Goal: Navigation & Orientation: Find specific page/section

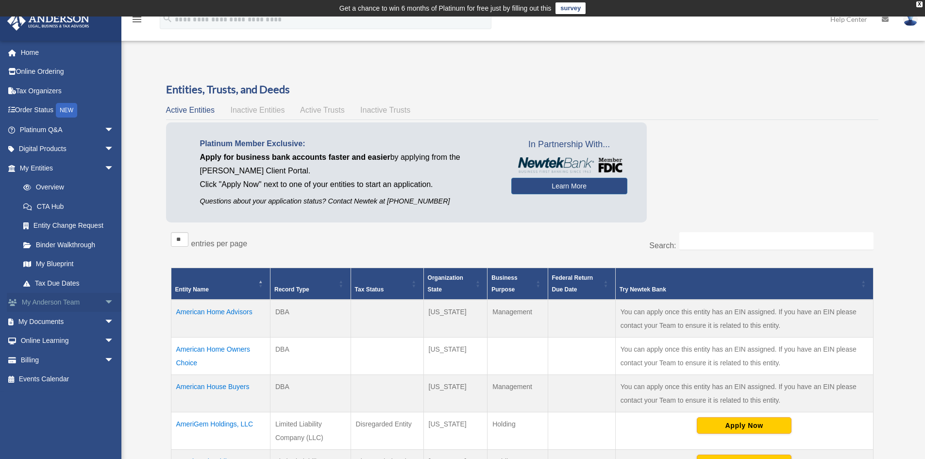
click at [93, 306] on link "My [PERSON_NAME] Team arrow_drop_down" at bounding box center [68, 302] width 122 height 19
click at [104, 306] on span "arrow_drop_down" at bounding box center [113, 303] width 19 height 20
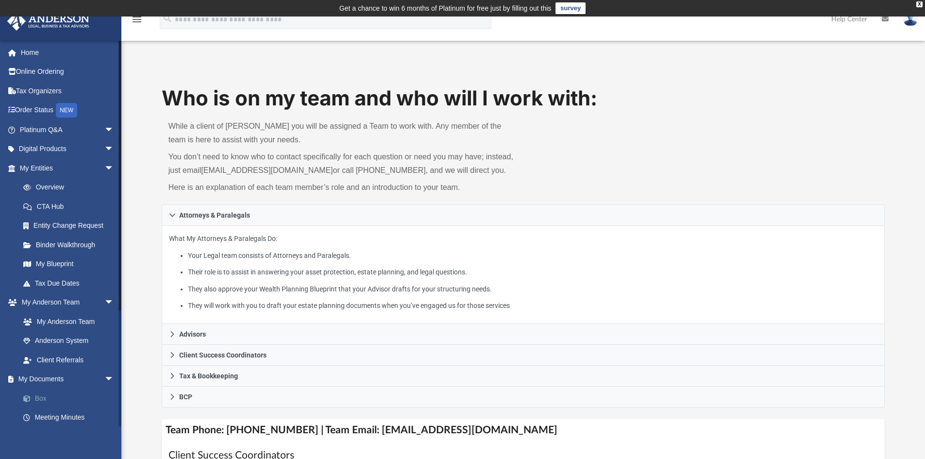
click at [75, 398] on link "Box" at bounding box center [71, 398] width 115 height 19
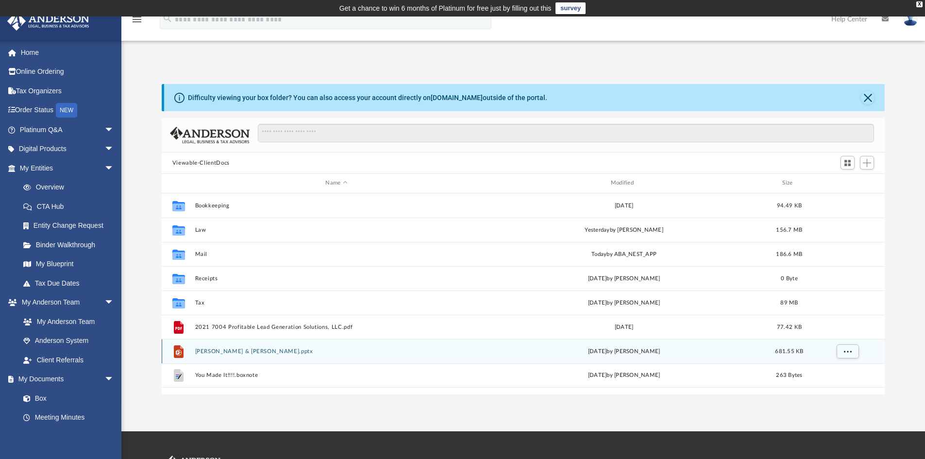
scroll to position [214, 716]
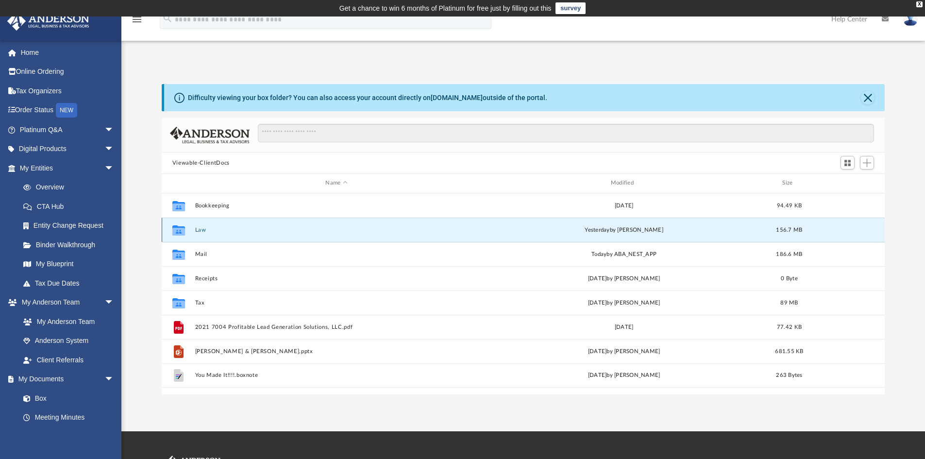
click at [205, 230] on button "Law" at bounding box center [336, 230] width 283 height 6
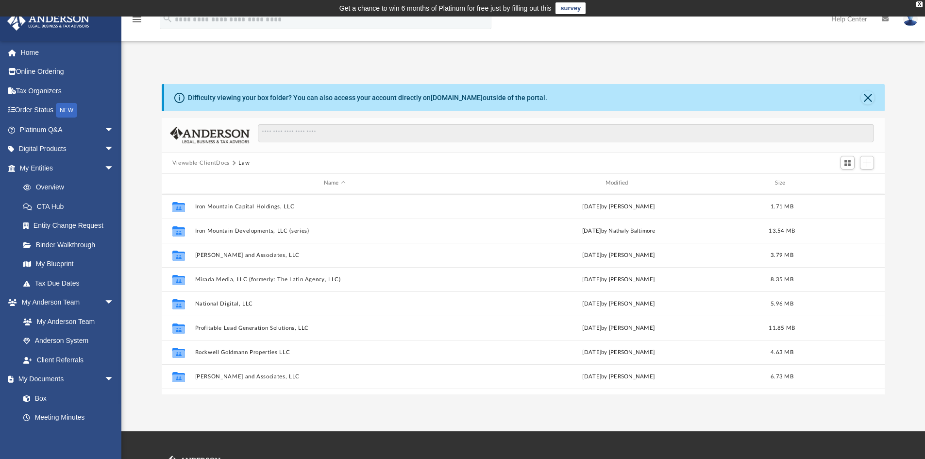
scroll to position [340, 0]
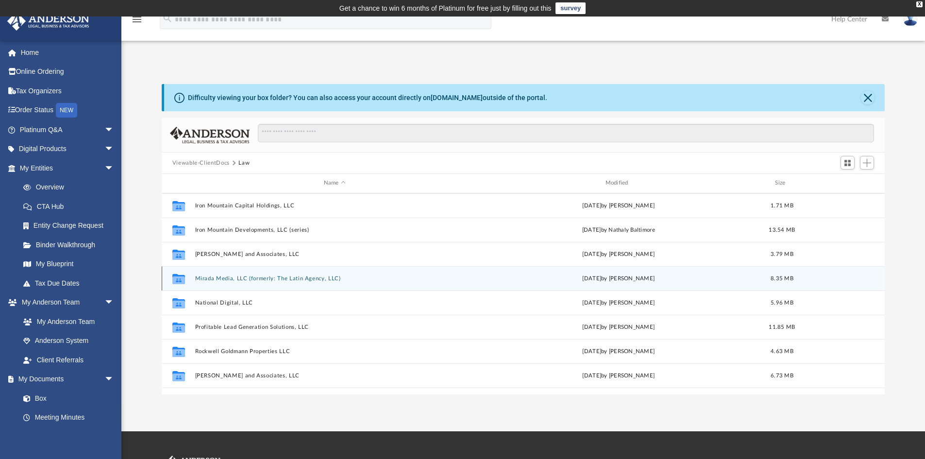
click at [241, 289] on div "Collaborated Folder Mirada Media, LLC (formerly: The Latin Agency, LLC) Thu Sep…" at bounding box center [524, 278] width 724 height 24
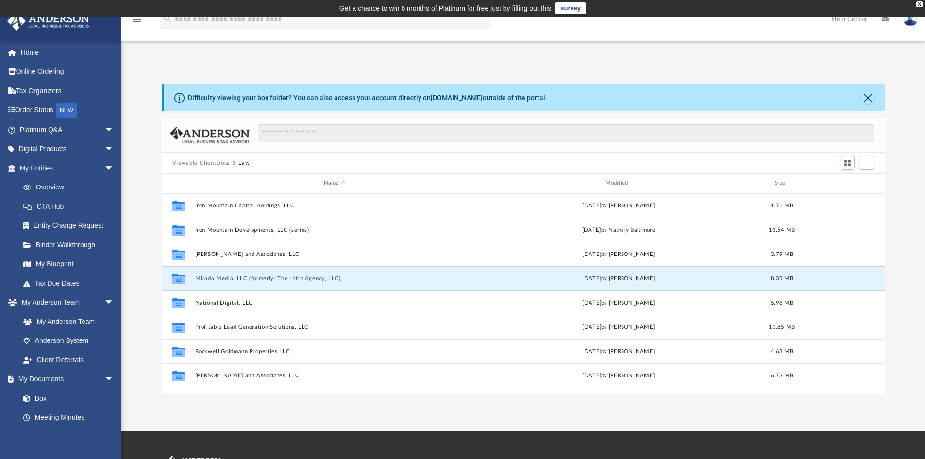
click at [240, 285] on div "Collaborated Folder Mirada Media, LLC (formerly: The Latin Agency, LLC) Thu Sep…" at bounding box center [524, 278] width 724 height 24
click at [219, 285] on div "Collaborated Folder Mirada Media, LLC (formerly: The Latin Agency, LLC) Thu Sep…" at bounding box center [524, 278] width 724 height 24
click at [232, 287] on div "Collaborated Folder Mirada Media, LLC (formerly: The Latin Agency, LLC) Thu Sep…" at bounding box center [524, 278] width 724 height 24
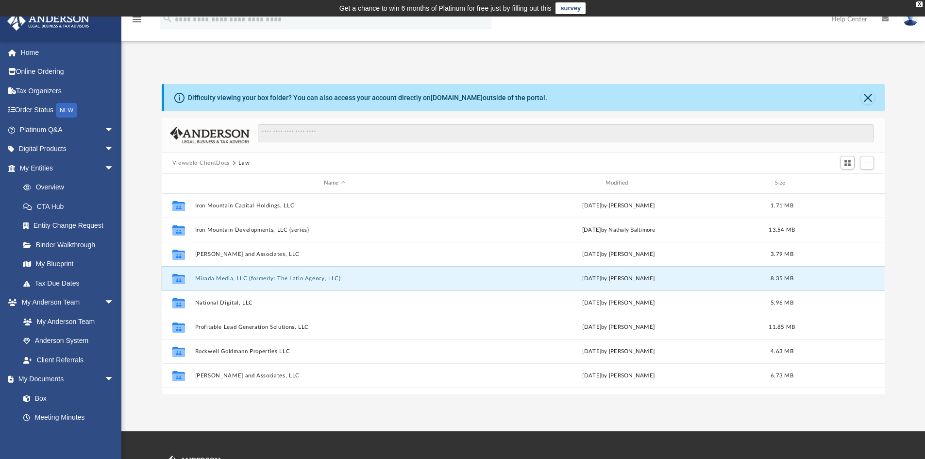
click at [236, 280] on button "Mirada Media, LLC (formerly: The Latin Agency, LLC)" at bounding box center [335, 278] width 280 height 6
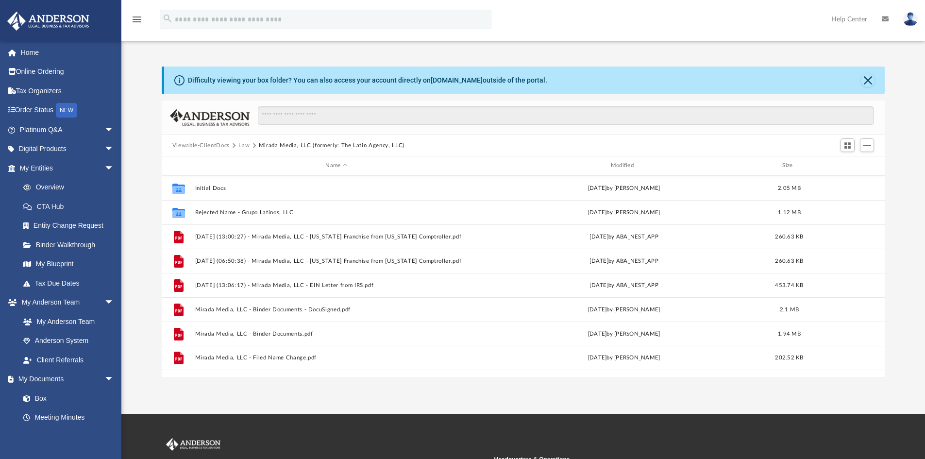
scroll to position [0, 0]
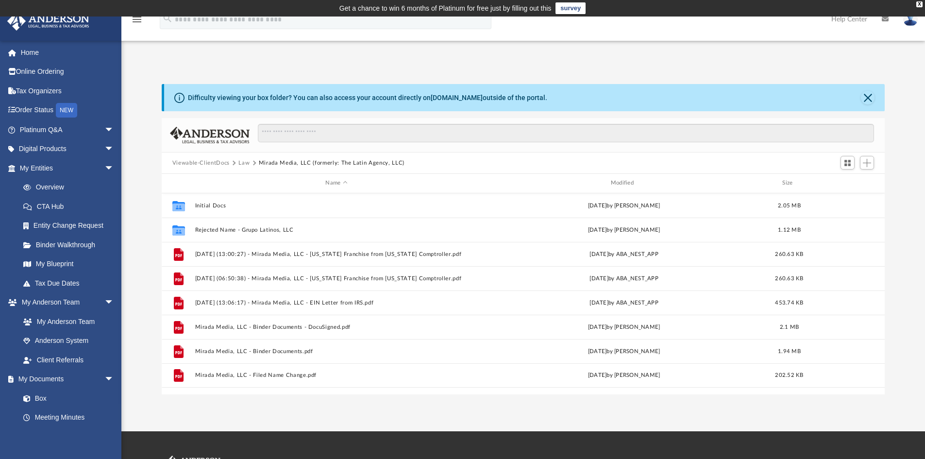
click at [240, 163] on button "Law" at bounding box center [243, 163] width 11 height 9
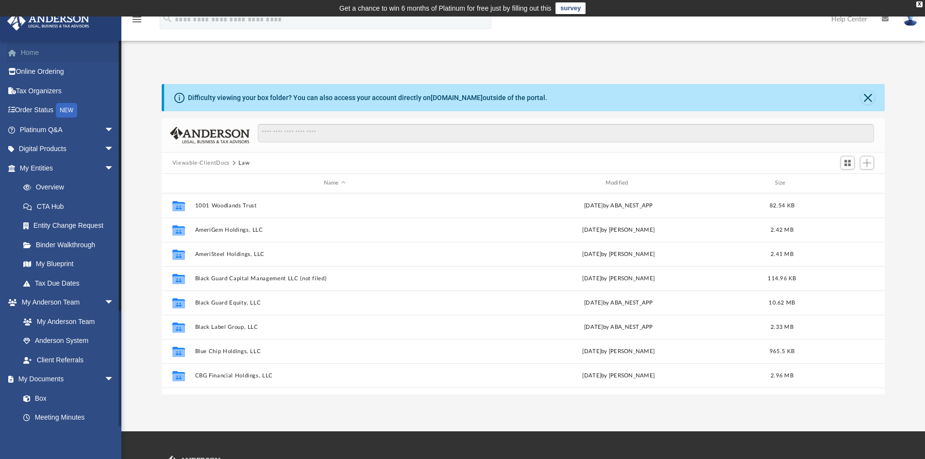
click at [39, 49] on link "Home" at bounding box center [68, 52] width 122 height 19
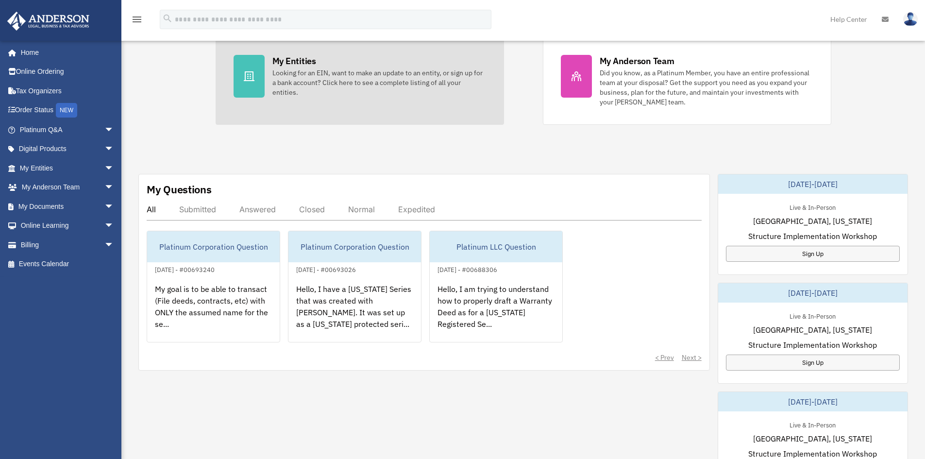
scroll to position [248, 0]
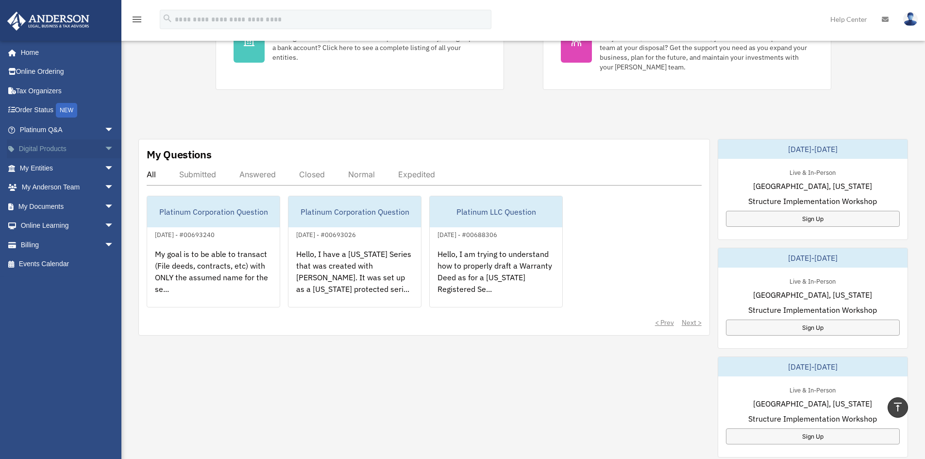
click at [42, 144] on link "Digital Products arrow_drop_down" at bounding box center [68, 148] width 122 height 19
click at [85, 172] on link "My Entities arrow_drop_down" at bounding box center [68, 167] width 122 height 19
click at [104, 167] on span "arrow_drop_down" at bounding box center [113, 168] width 19 height 20
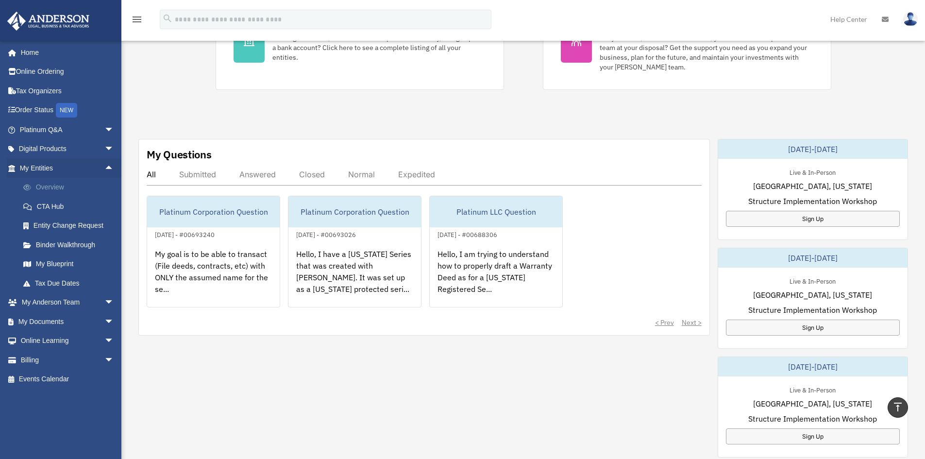
click at [79, 185] on link "Overview" at bounding box center [71, 187] width 115 height 19
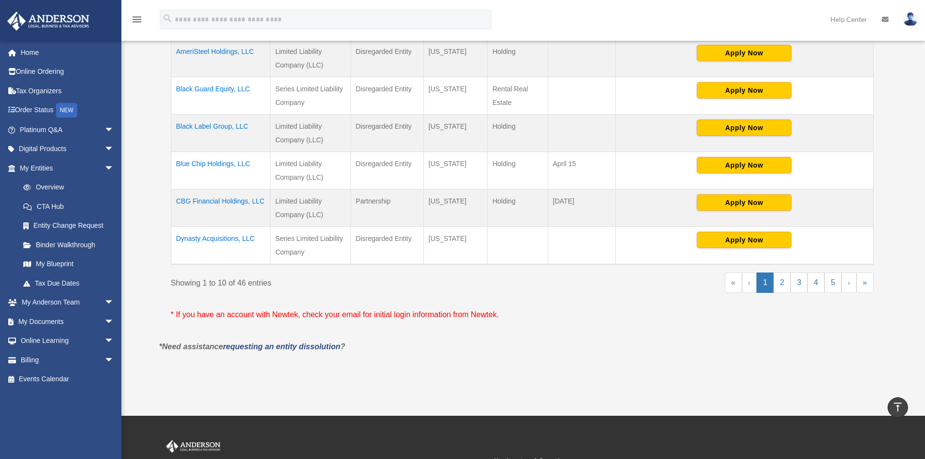
scroll to position [402, 0]
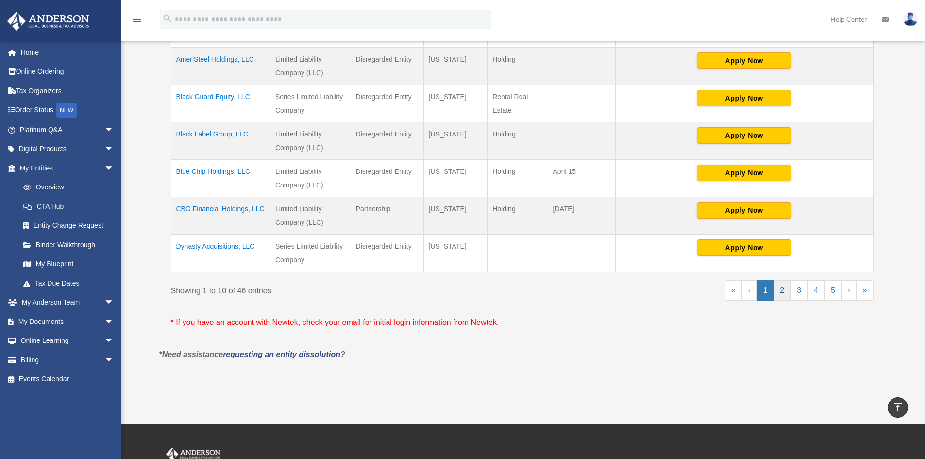
click at [781, 288] on link "2" at bounding box center [782, 290] width 17 height 20
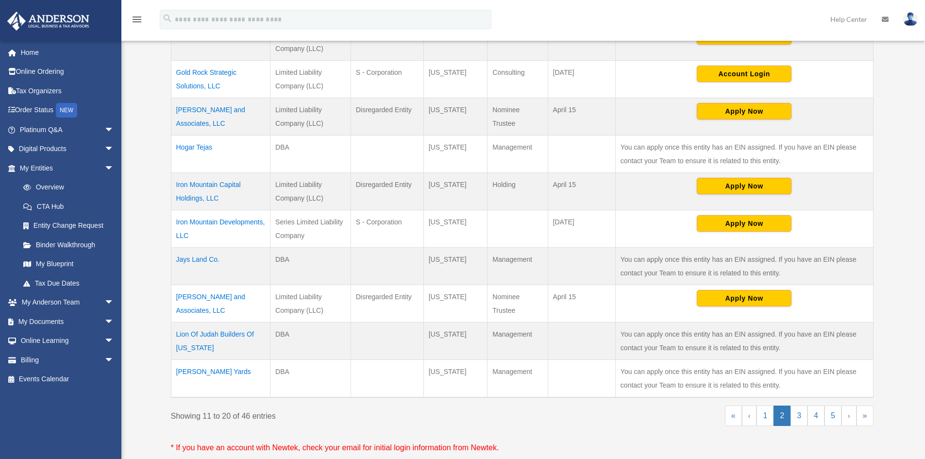
scroll to position [451, 0]
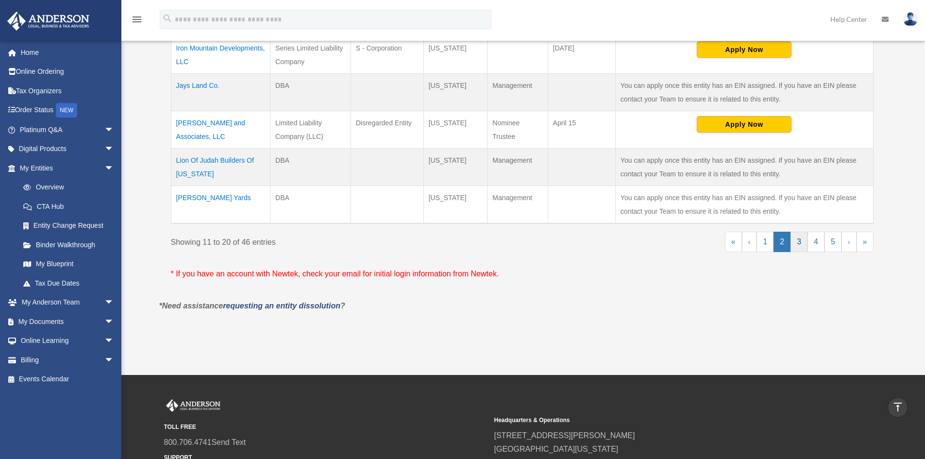
click at [803, 240] on link "3" at bounding box center [799, 242] width 17 height 20
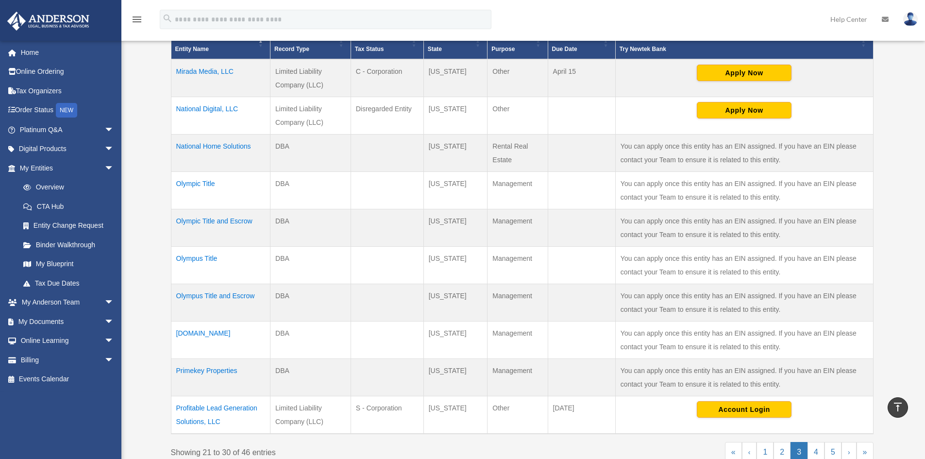
scroll to position [256, 0]
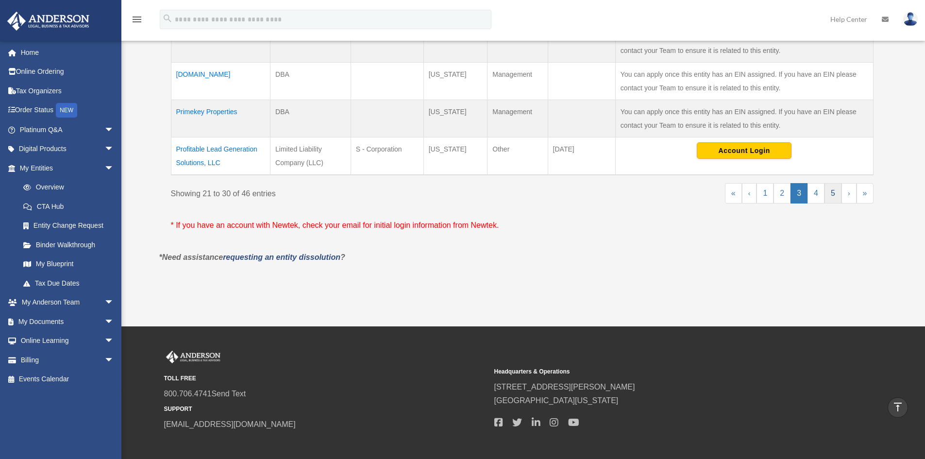
click at [826, 190] on link "5" at bounding box center [833, 193] width 17 height 20
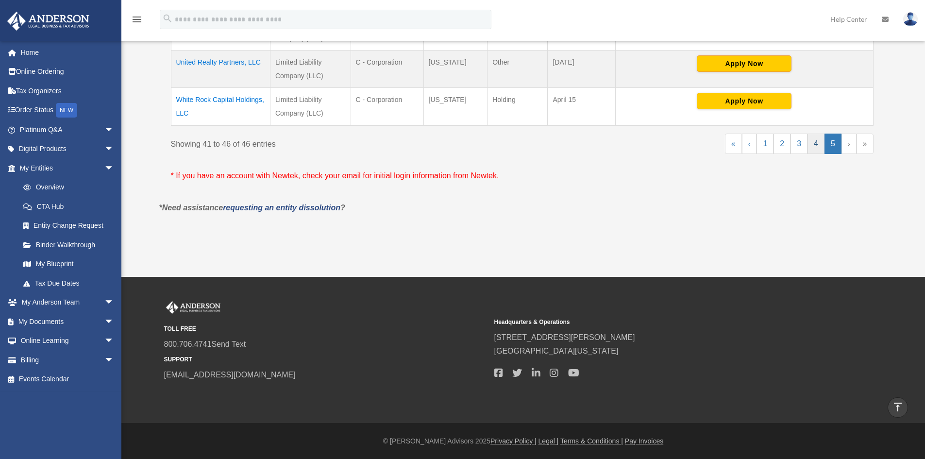
click at [820, 151] on link "4" at bounding box center [816, 144] width 17 height 20
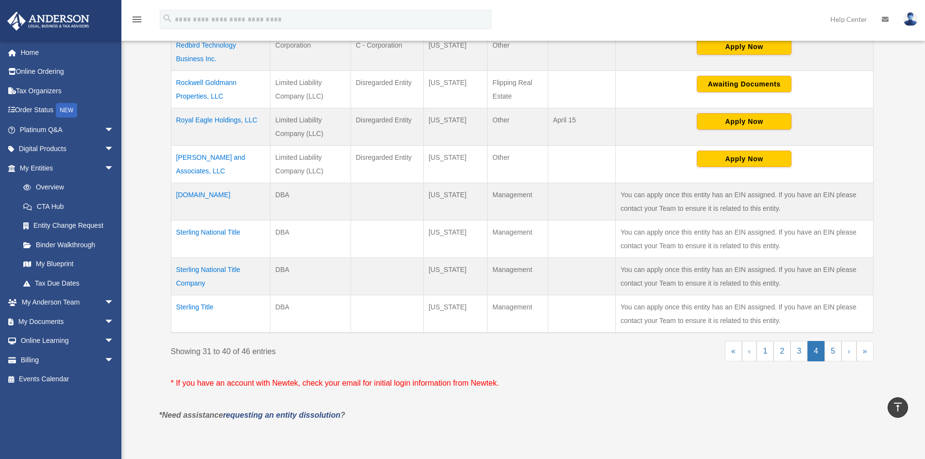
scroll to position [351, 0]
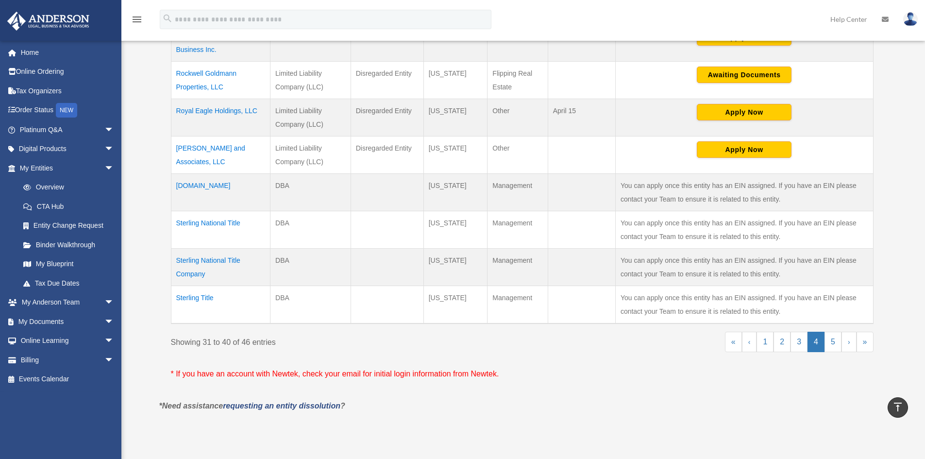
click at [825, 331] on div "Entity Name Record Type Tax Status Organization State Business Purpose Federal …" at bounding box center [522, 120] width 703 height 423
click at [829, 336] on link "5" at bounding box center [833, 342] width 17 height 20
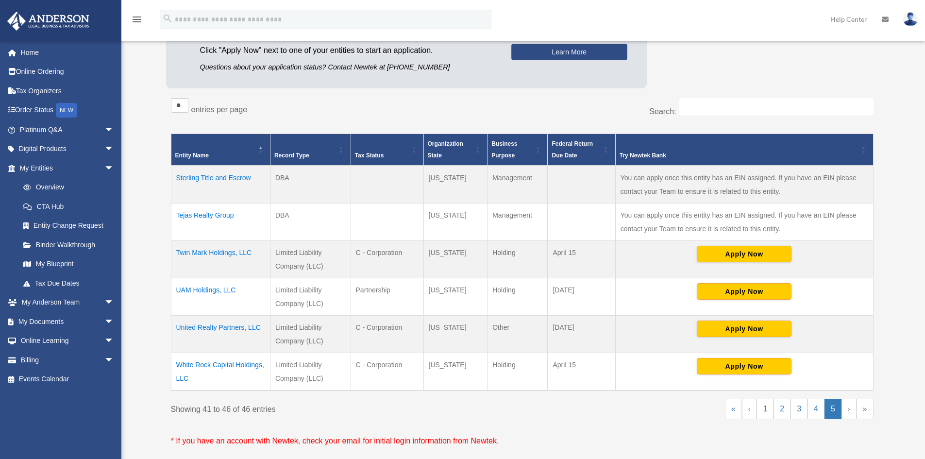
scroll to position [156, 0]
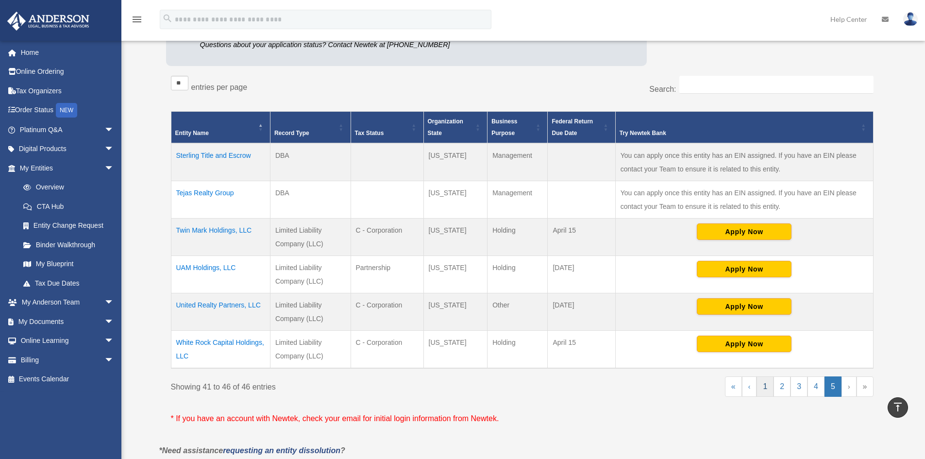
click at [771, 386] on link "1" at bounding box center [765, 386] width 17 height 20
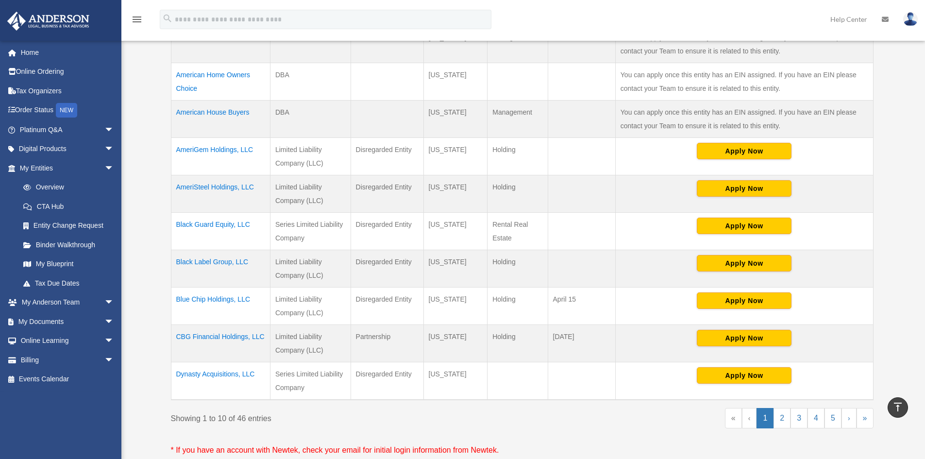
scroll to position [291, 0]
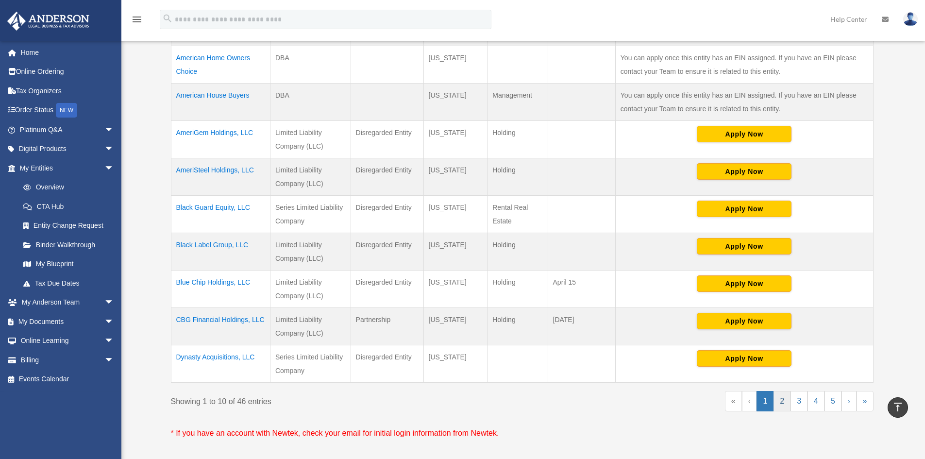
click at [786, 405] on link "2" at bounding box center [782, 401] width 17 height 20
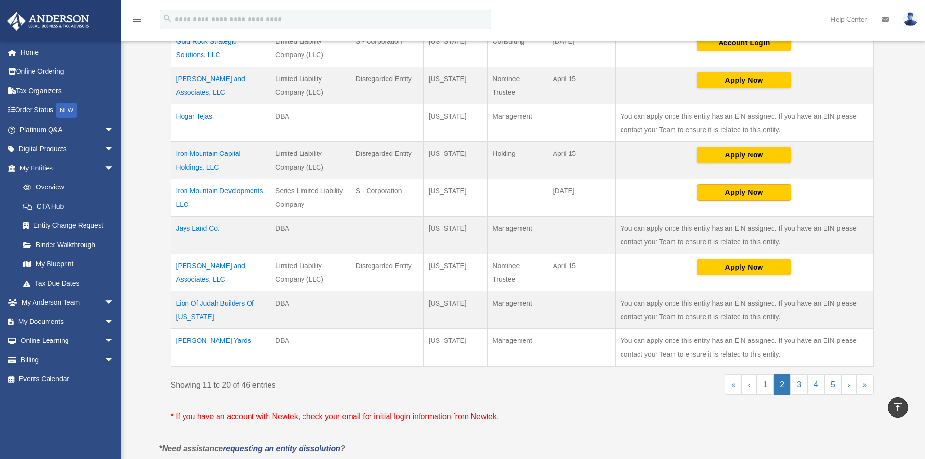
scroll to position [340, 0]
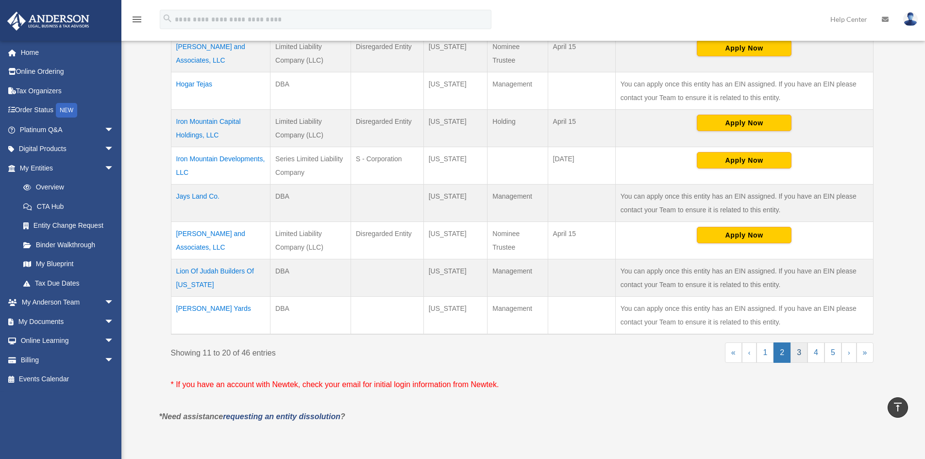
click at [801, 359] on link "3" at bounding box center [799, 352] width 17 height 20
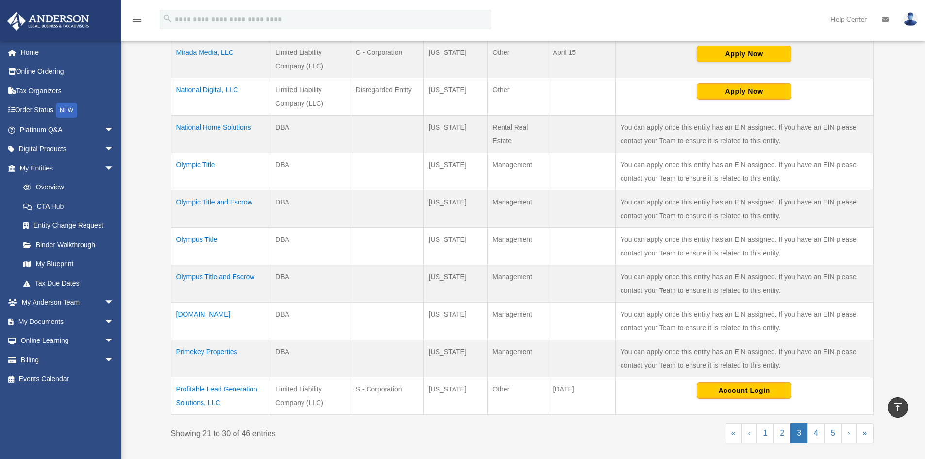
scroll to position [243, 0]
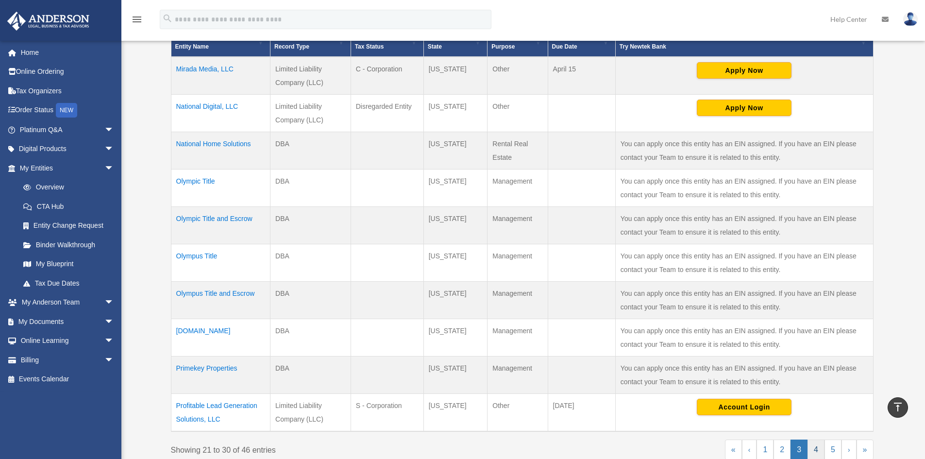
click at [814, 443] on link "4" at bounding box center [816, 450] width 17 height 20
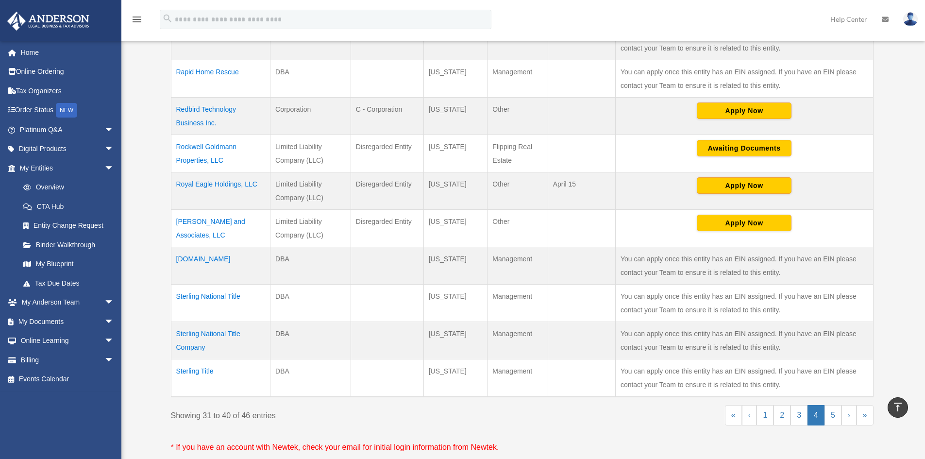
scroll to position [292, 0]
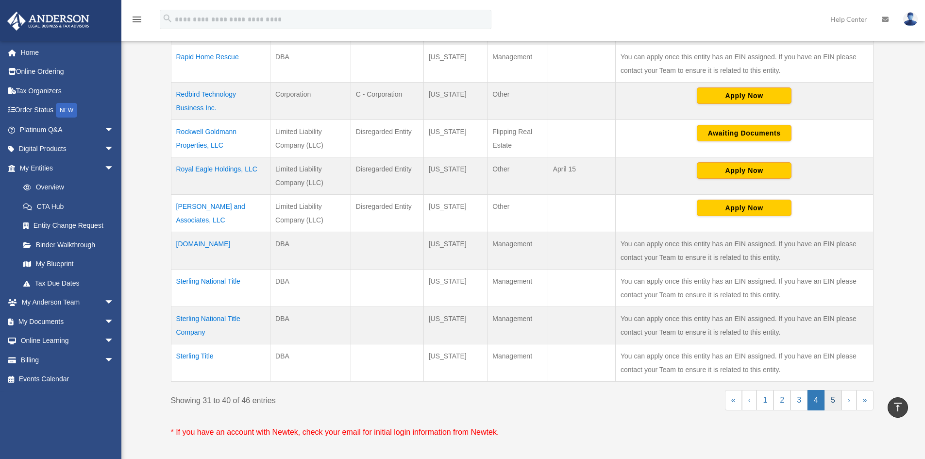
click at [827, 402] on link "5" at bounding box center [833, 400] width 17 height 20
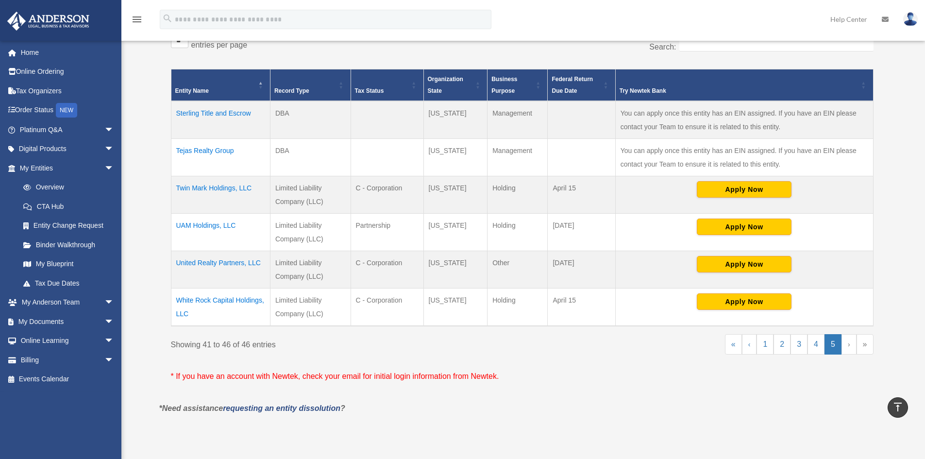
scroll to position [195, 0]
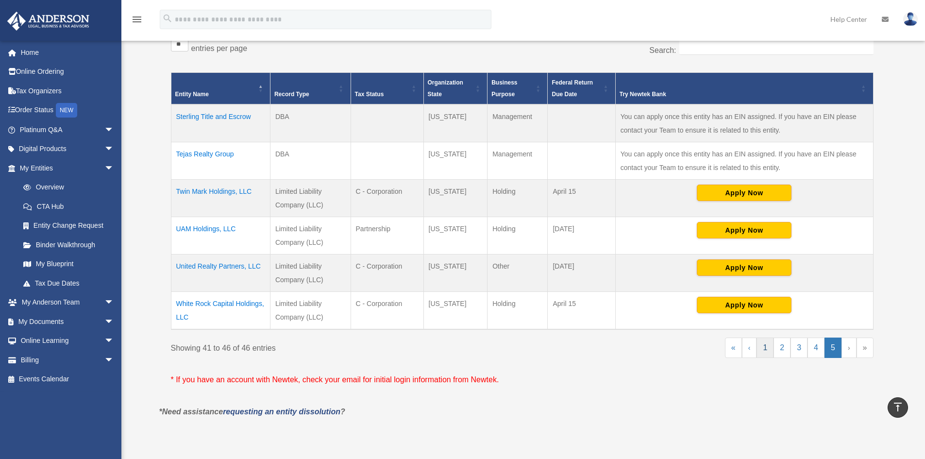
click at [764, 352] on link "1" at bounding box center [765, 348] width 17 height 20
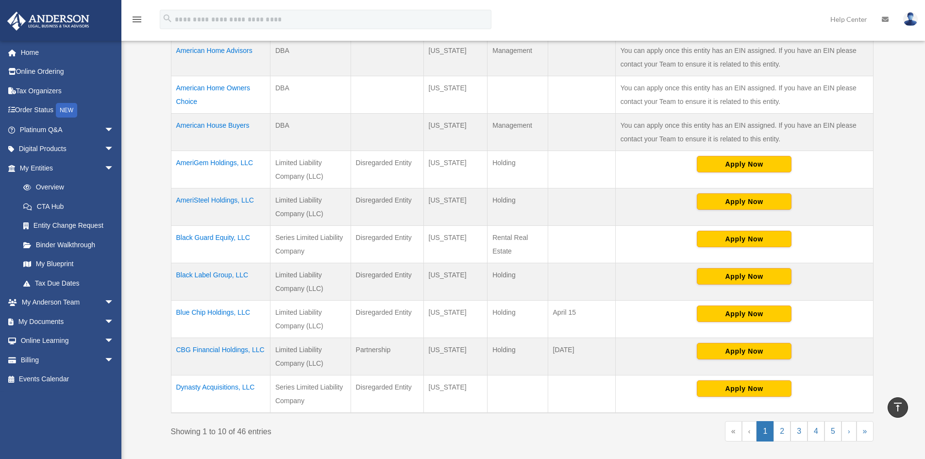
scroll to position [172, 0]
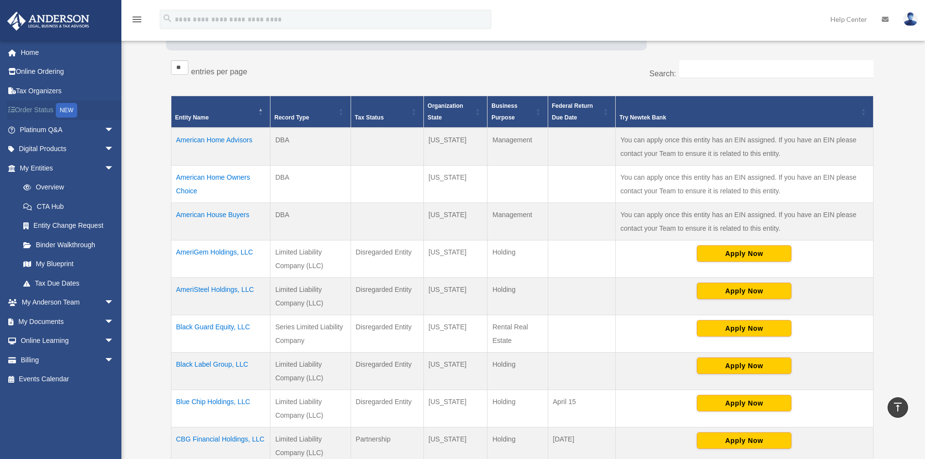
click at [40, 109] on link "Order Status NEW" at bounding box center [68, 111] width 122 height 20
click at [59, 73] on link "Online Ordering" at bounding box center [68, 71] width 122 height 19
